Goal: Task Accomplishment & Management: Use online tool/utility

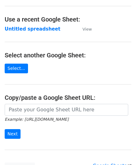
scroll to position [31, 0]
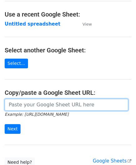
click at [24, 104] on input "url" at bounding box center [67, 105] width 124 height 12
paste input "[URL][DOMAIN_NAME]"
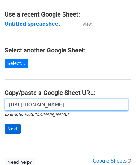
type input "[URL][DOMAIN_NAME]"
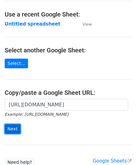
click at [11, 128] on input "Next" at bounding box center [13, 129] width 16 height 10
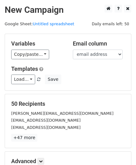
scroll to position [76, 0]
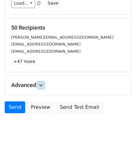
click at [42, 82] on link at bounding box center [40, 85] width 7 height 7
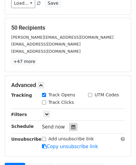
click at [71, 125] on icon at bounding box center [73, 126] width 4 height 4
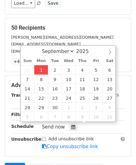
type input "2025-09-01 12:00"
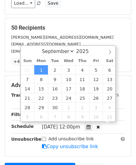
scroll to position [0, 0]
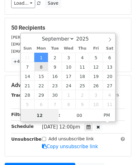
paste input "Hour"
type input "2"
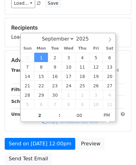
type input "2025-09-01 14:00"
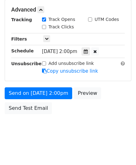
scroll to position [151, 0]
